Goal: Information Seeking & Learning: Learn about a topic

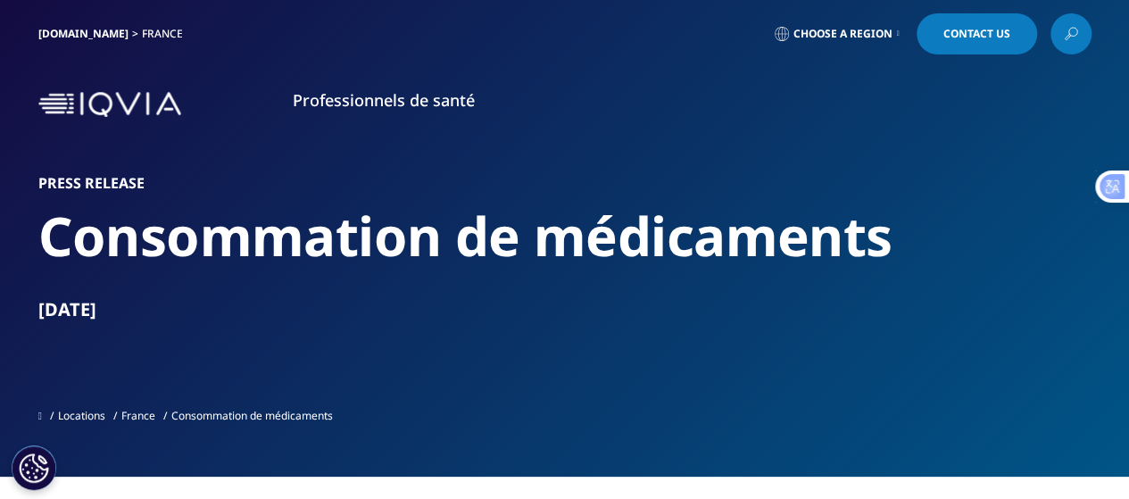
click at [1062, 28] on link at bounding box center [1070, 33] width 41 height 41
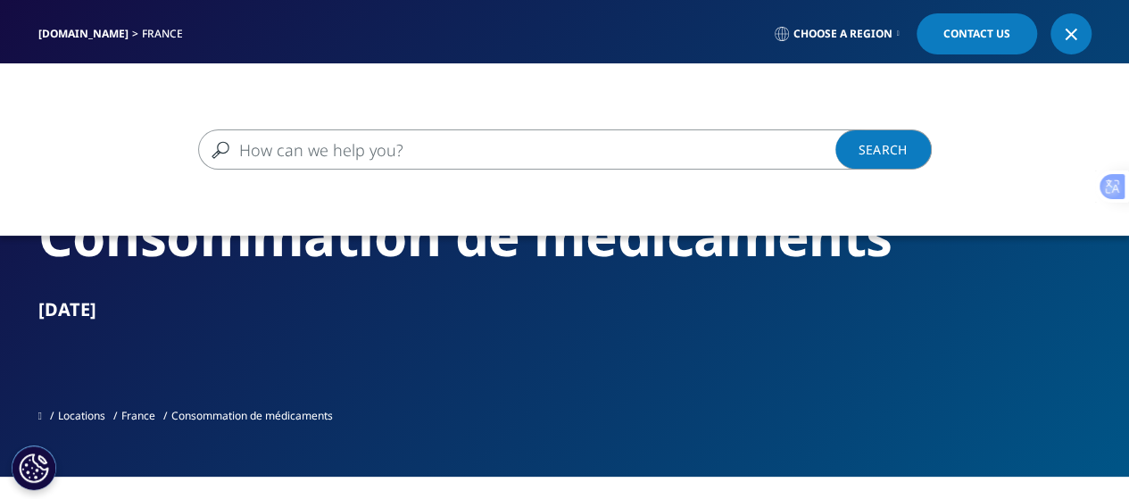
click at [277, 139] on input "Recherche" at bounding box center [539, 149] width 682 height 40
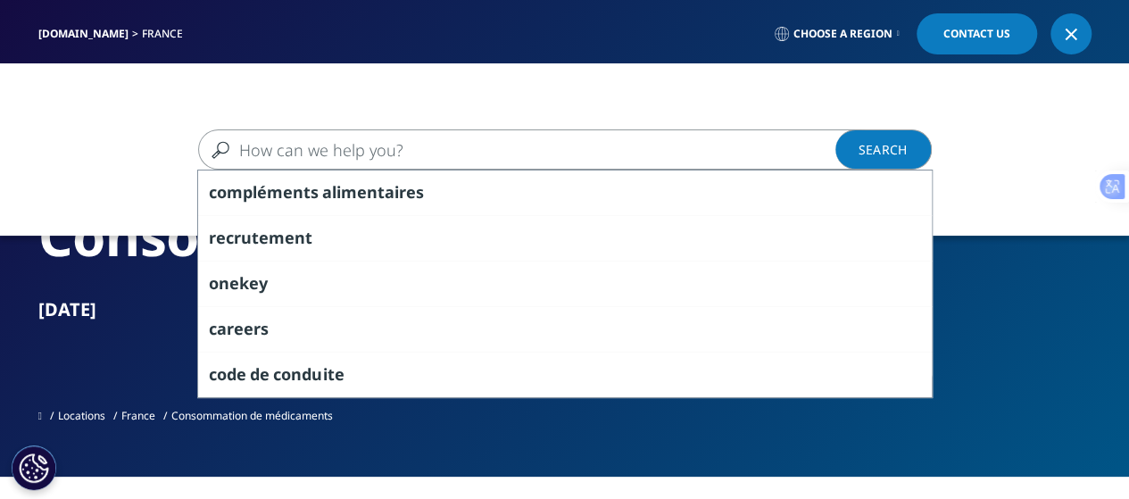
paste input "African Medicines Agency harmonization""
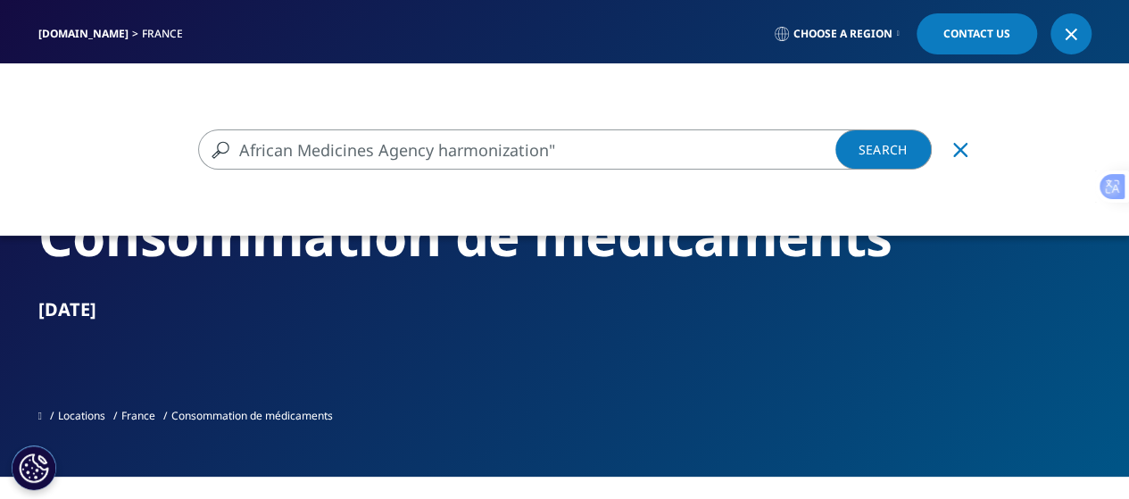
type input "African Medicines Agency harmonization""
click at [885, 150] on link "Search Loading" at bounding box center [883, 149] width 96 height 40
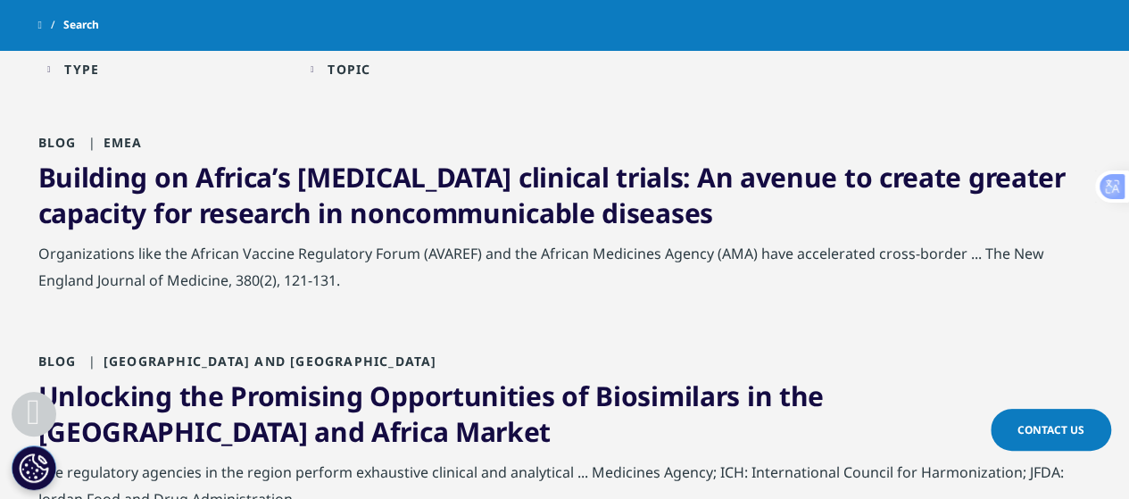
scroll to position [357, 0]
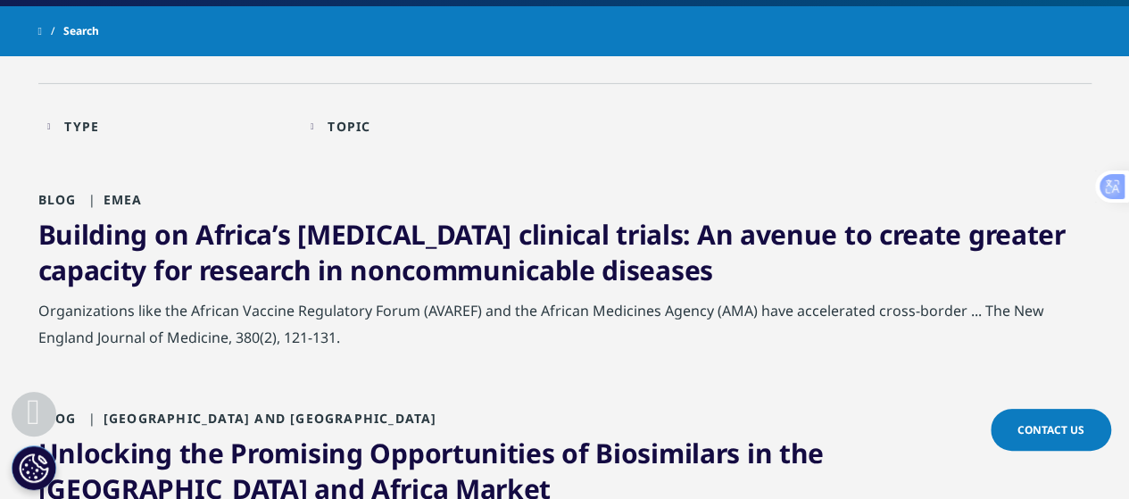
click at [334, 233] on link "Building on Africa’s sickle cell disease clinical trials: An avenue to create g…" at bounding box center [551, 252] width 1027 height 72
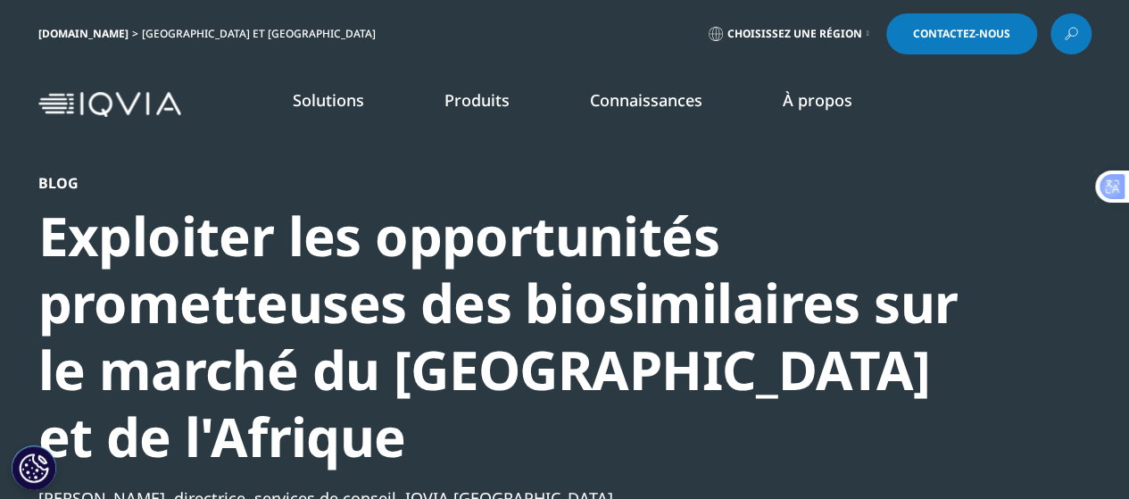
click at [1066, 30] on icon at bounding box center [1070, 33] width 14 height 23
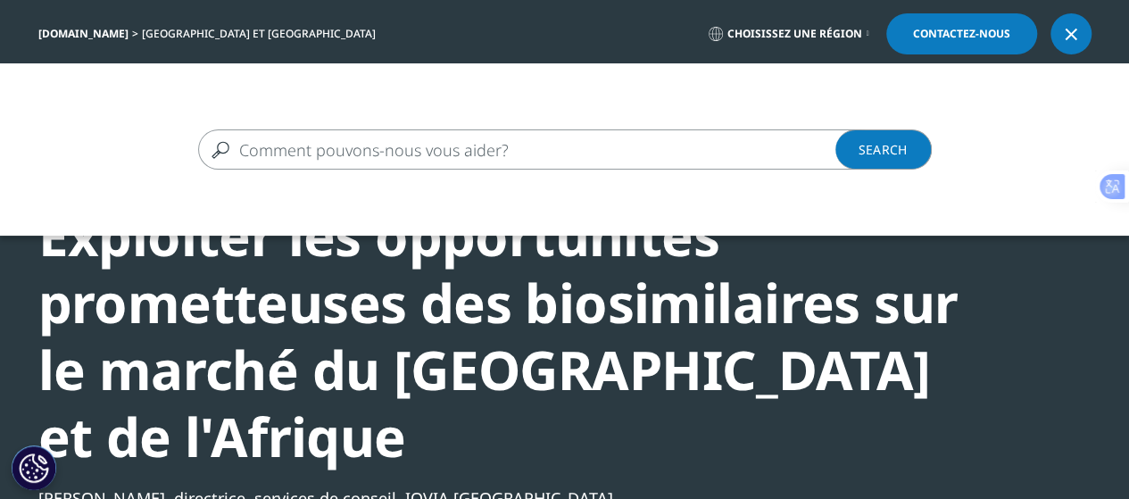
click at [490, 136] on input "Recherche" at bounding box center [539, 149] width 682 height 40
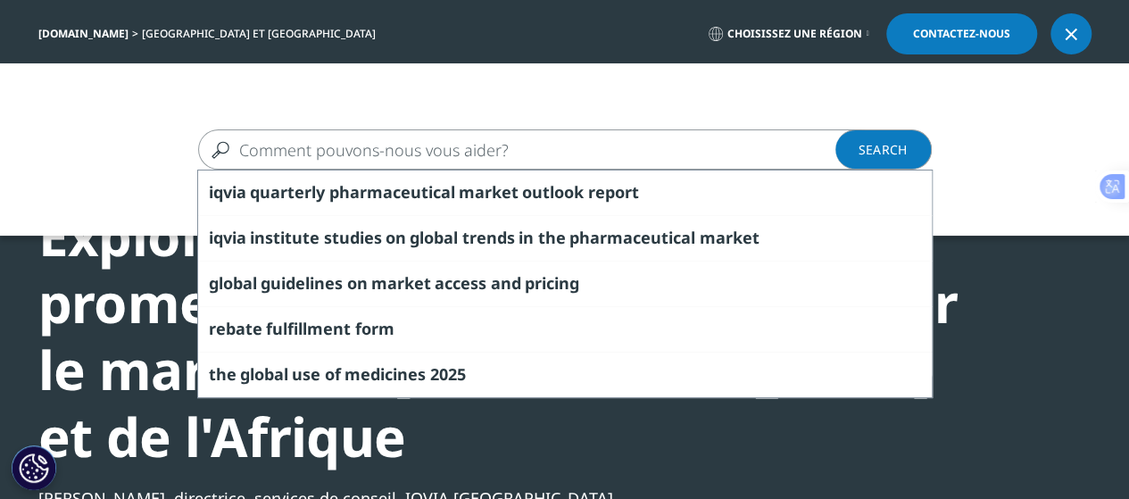
paste input "• "Health policy rare diseases West Africa""
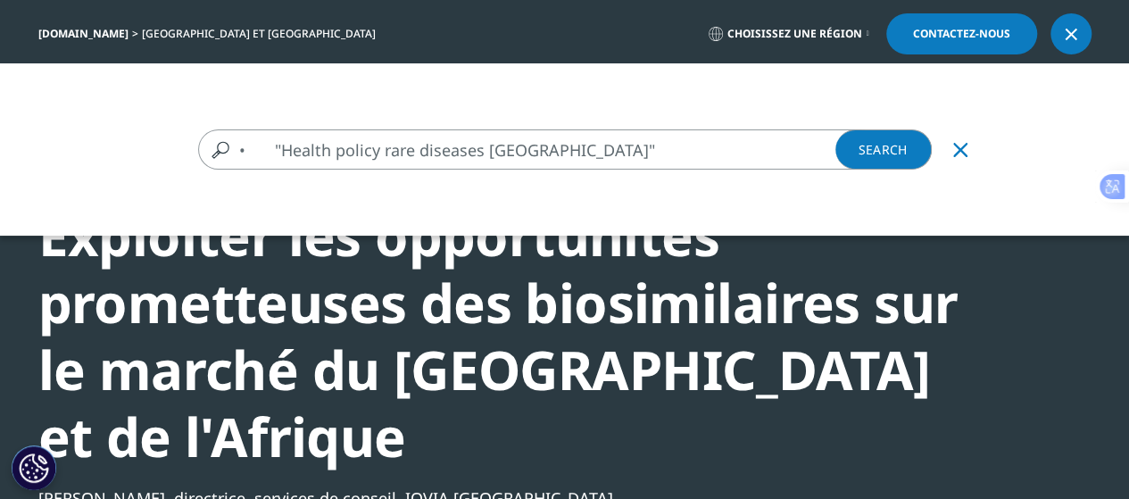
click at [264, 149] on input "• "Health policy rare diseases West Africa"" at bounding box center [539, 149] width 682 height 40
type input ""Health policy rare diseases [GEOGRAPHIC_DATA]""
